Goal: Task Accomplishment & Management: Use online tool/utility

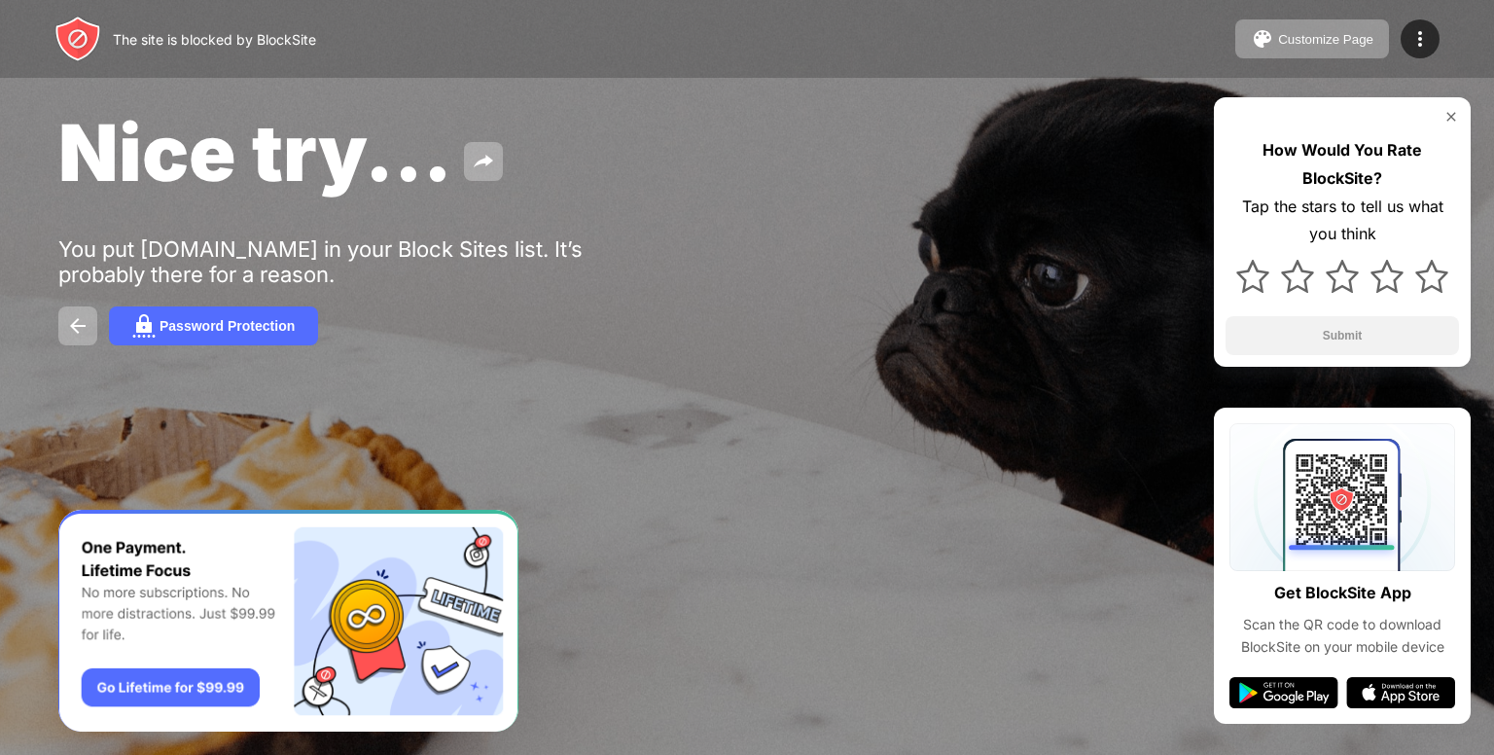
click at [270, 342] on button "Password Protection" at bounding box center [213, 325] width 209 height 39
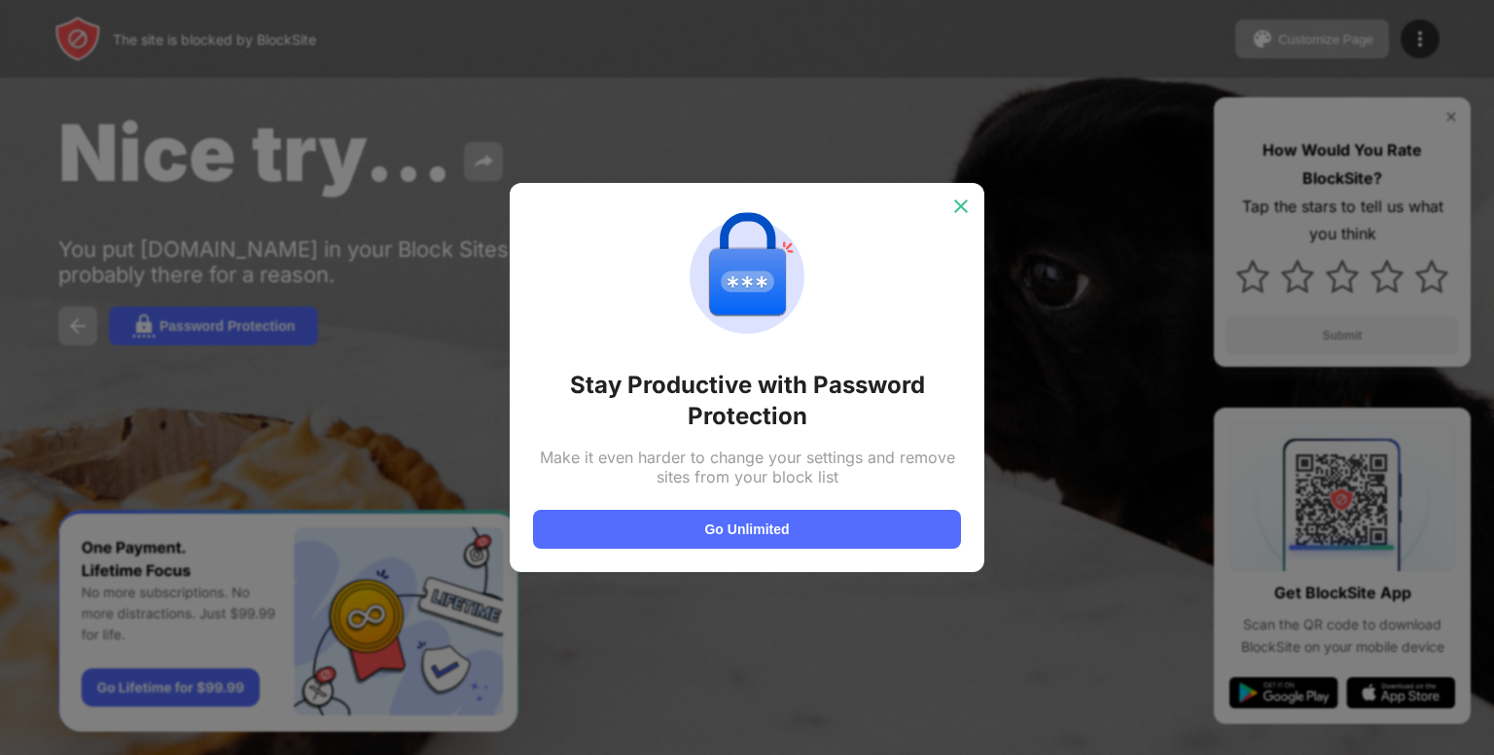
click at [951, 203] on img at bounding box center [960, 206] width 19 height 19
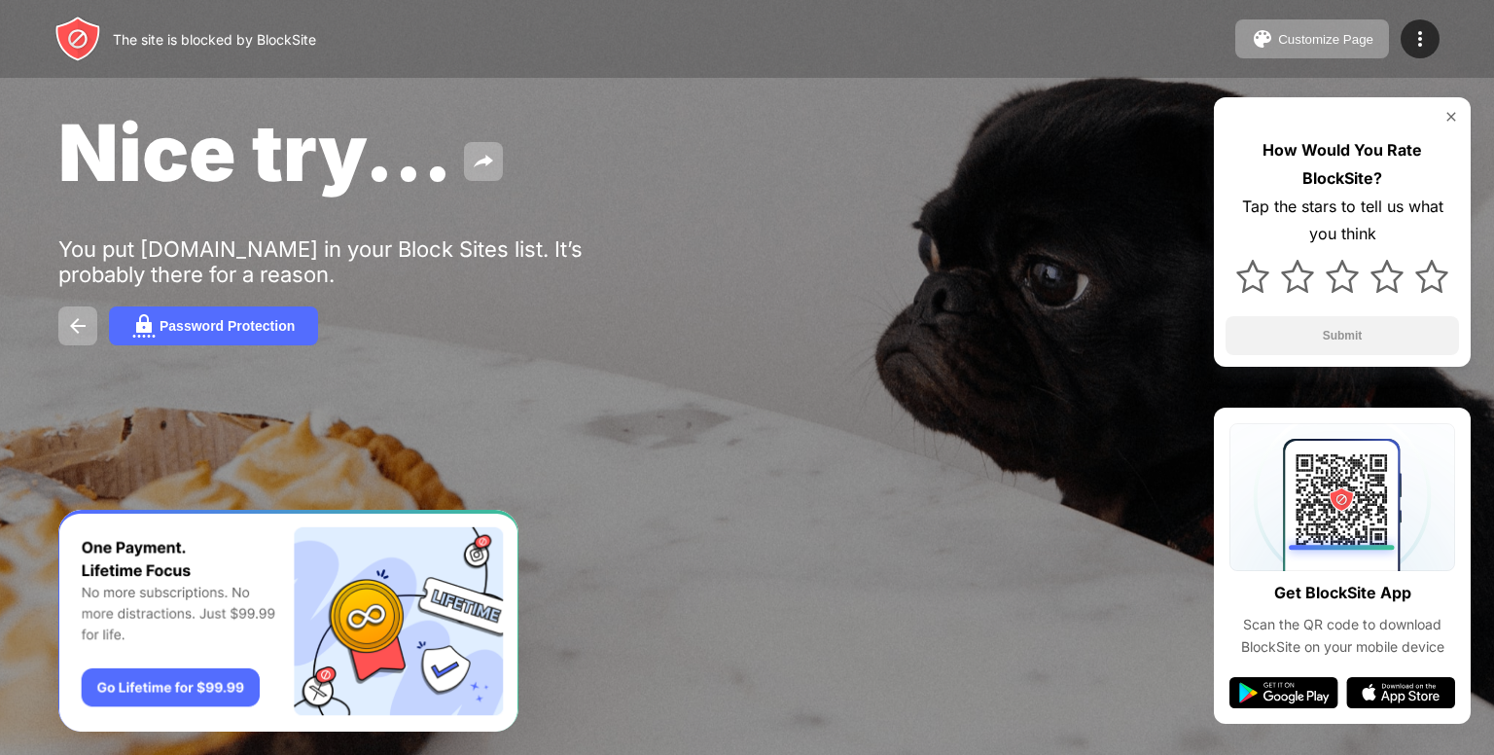
click at [68, 40] on img at bounding box center [77, 39] width 47 height 47
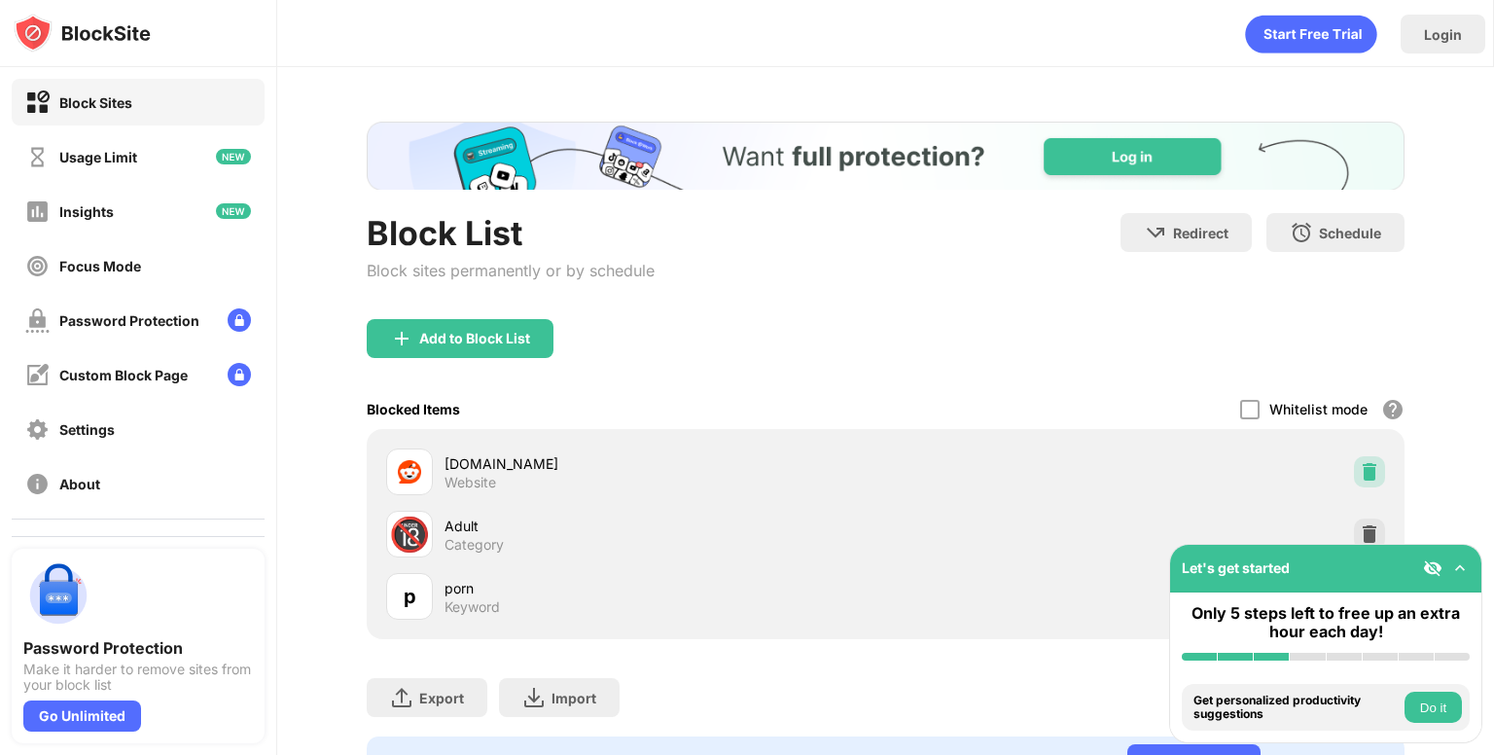
click at [1360, 470] on img at bounding box center [1369, 471] width 19 height 19
